Goal: Task Accomplishment & Management: Use online tool/utility

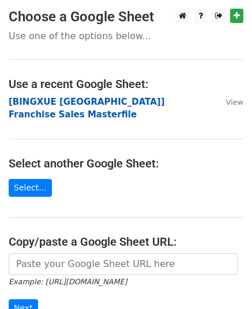
click at [122, 99] on strong "[BINGXUE Philippines] Franchise Sales Masterfile" at bounding box center [87, 109] width 156 height 24
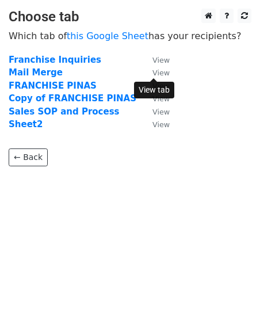
click at [153, 76] on small "View" at bounding box center [161, 73] width 17 height 9
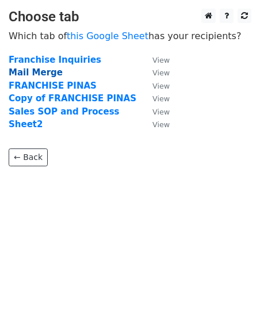
click at [33, 73] on strong "Mail Merge" at bounding box center [36, 72] width 54 height 10
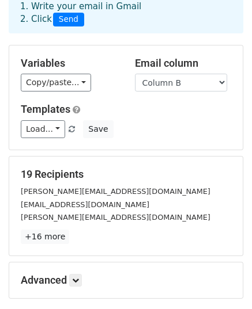
scroll to position [181, 0]
